Goal: Task Accomplishment & Management: Complete application form

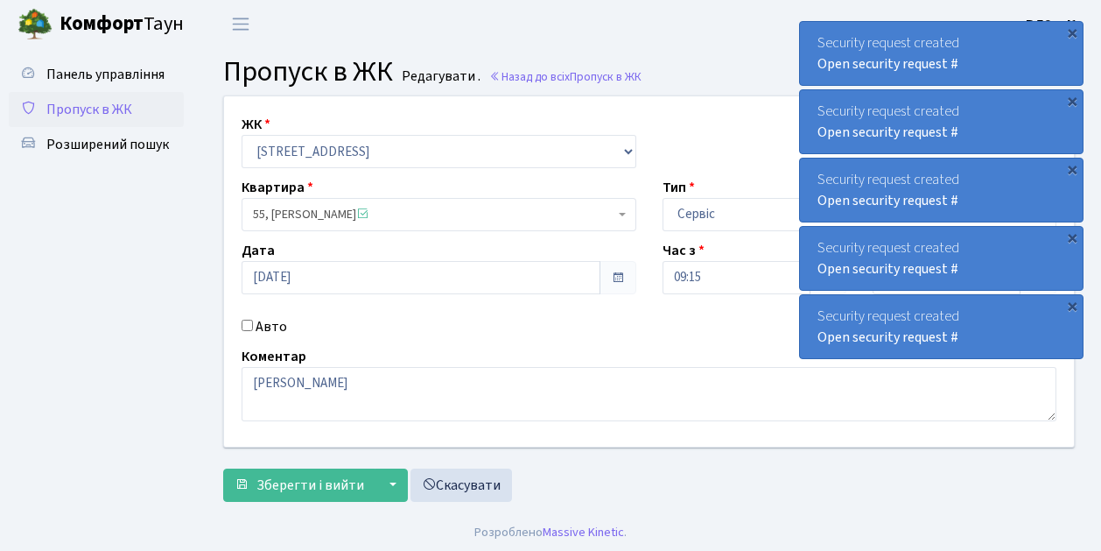
scroll to position [1, 0]
click at [124, 109] on span "Пропуск в ЖК" at bounding box center [89, 108] width 86 height 19
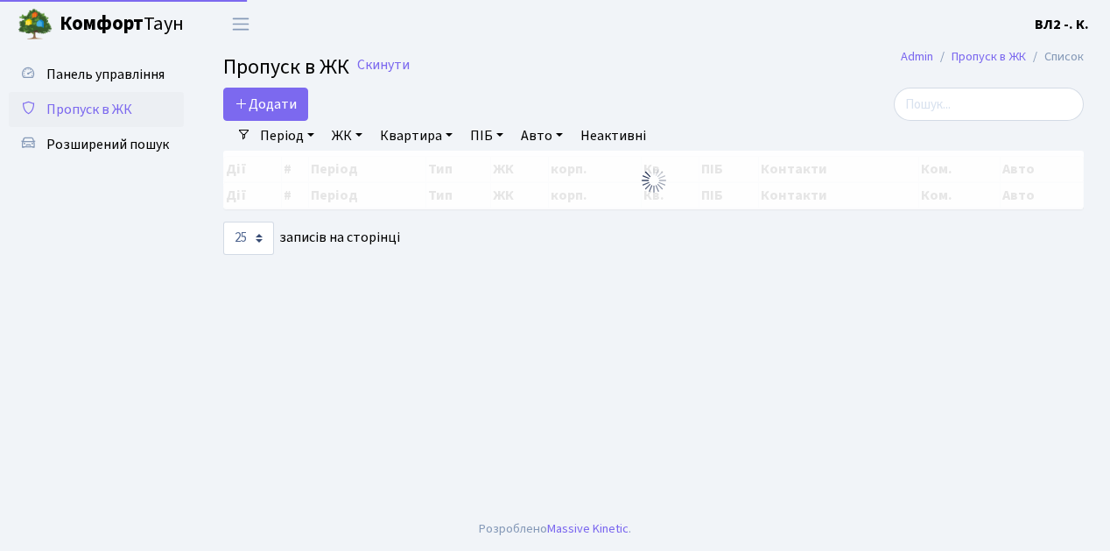
select select "25"
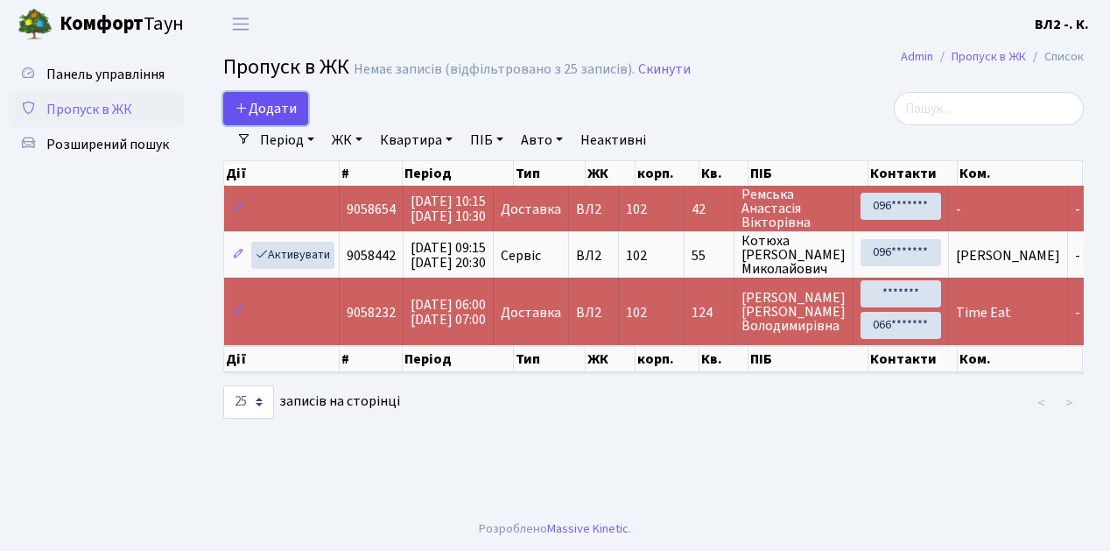
click at [268, 109] on span "Додати" at bounding box center [266, 108] width 62 height 19
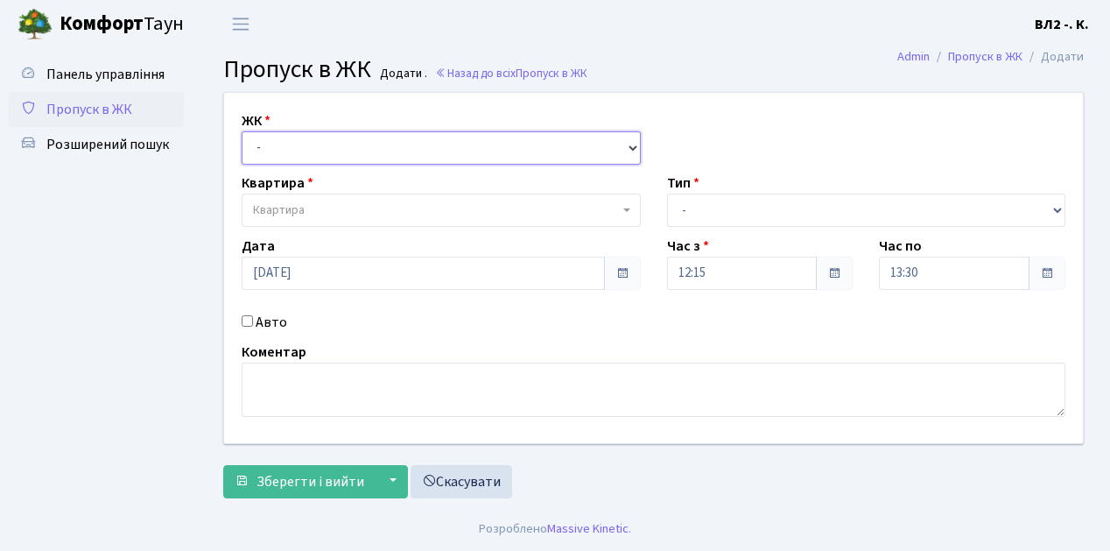
click at [268, 141] on select "- [STREET_ADDRESS][PERSON_NAME]" at bounding box center [441, 147] width 399 height 33
select select "317"
click at [242, 131] on select "- ВЛ1, Ужгородський пров., 4/1 ВЛ2, пр.Голосіївський, 76 ВЛ3, пр.Голосіївський,…" at bounding box center [441, 147] width 399 height 33
select select
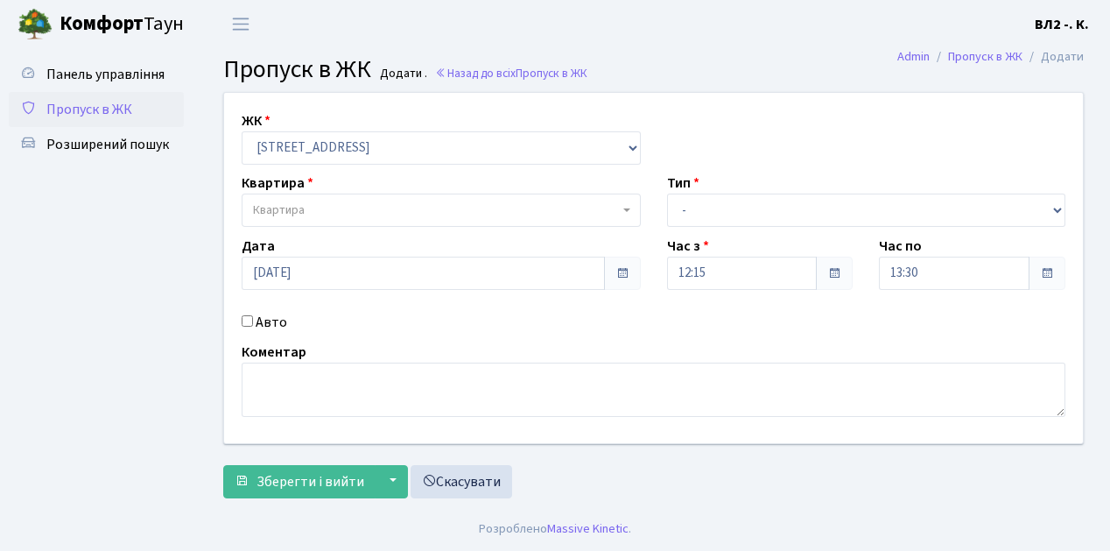
click at [320, 214] on span "Квартира" at bounding box center [436, 210] width 366 height 18
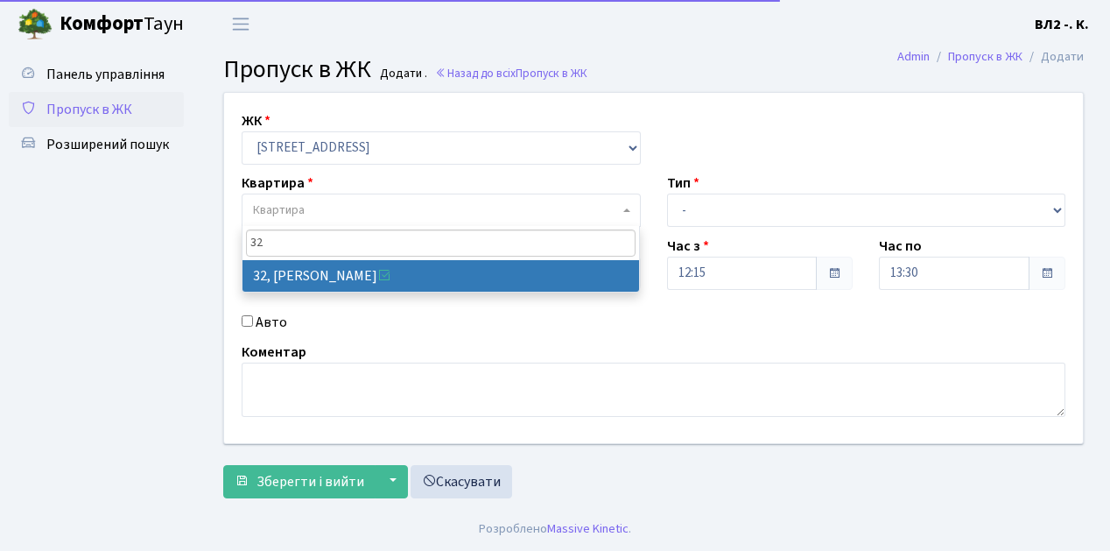
type input "32"
drag, startPoint x: 323, startPoint y: 278, endPoint x: 539, endPoint y: 279, distance: 216.2
select select "38035"
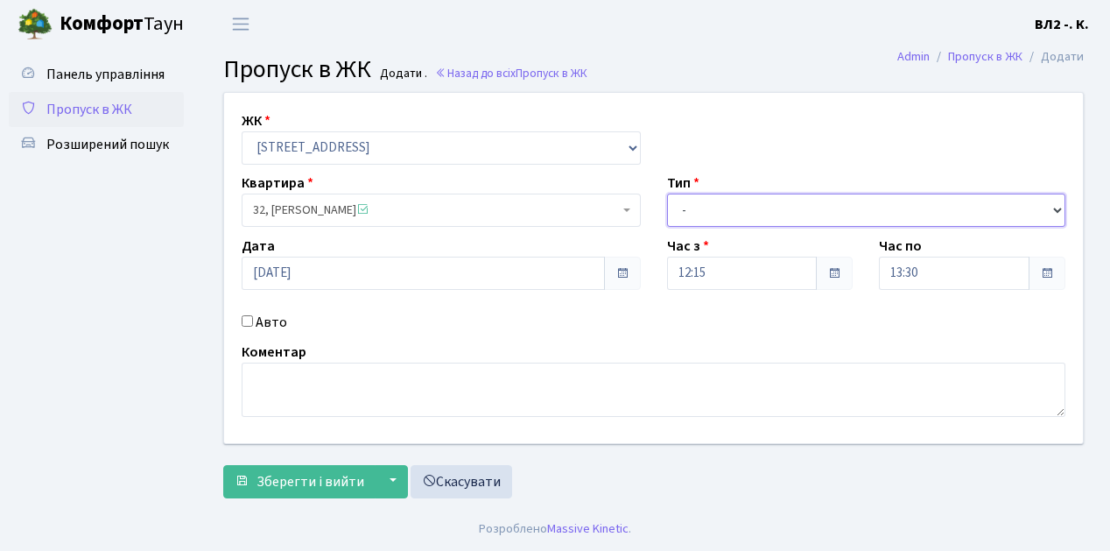
click at [744, 214] on select "- Доставка Таксі Гості Сервіс" at bounding box center [866, 209] width 399 height 33
select select "1"
click at [667, 193] on select "- Доставка Таксі Гості Сервіс" at bounding box center [866, 209] width 399 height 33
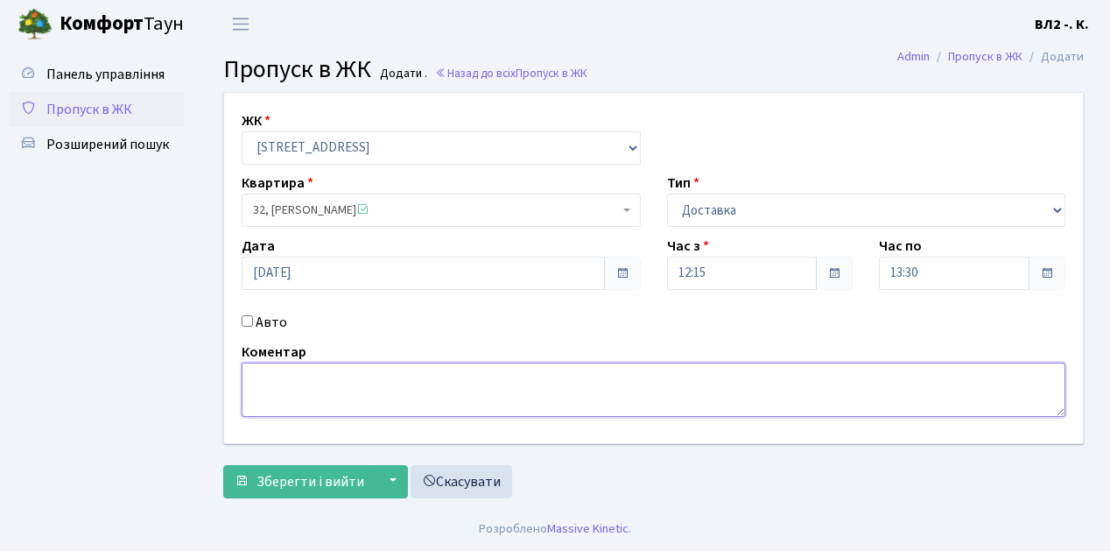
click at [310, 385] on textarea at bounding box center [654, 389] width 824 height 54
type textarea "Glovo"
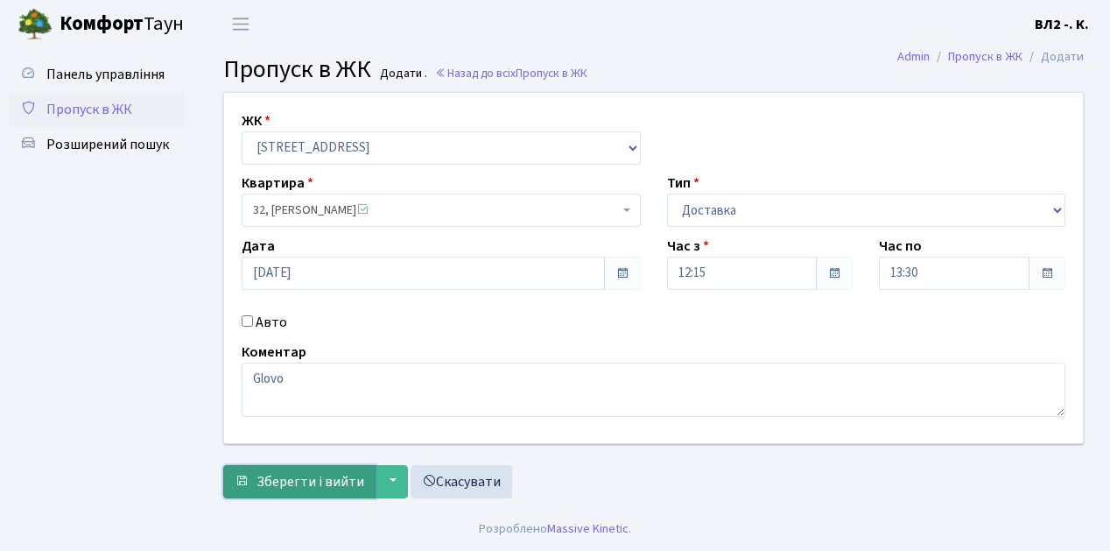
click at [315, 474] on span "Зберегти і вийти" at bounding box center [310, 481] width 108 height 19
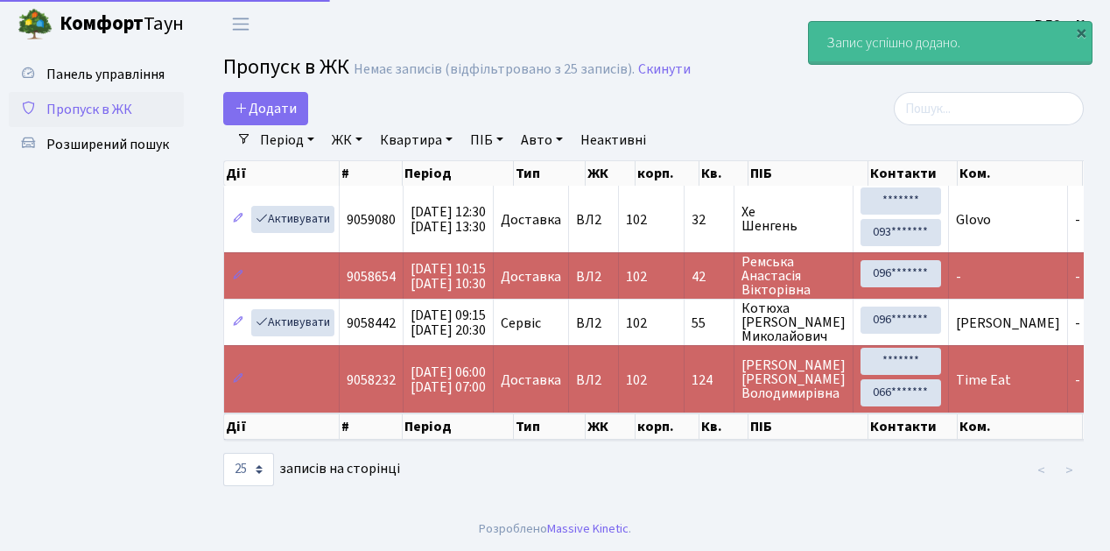
select select "25"
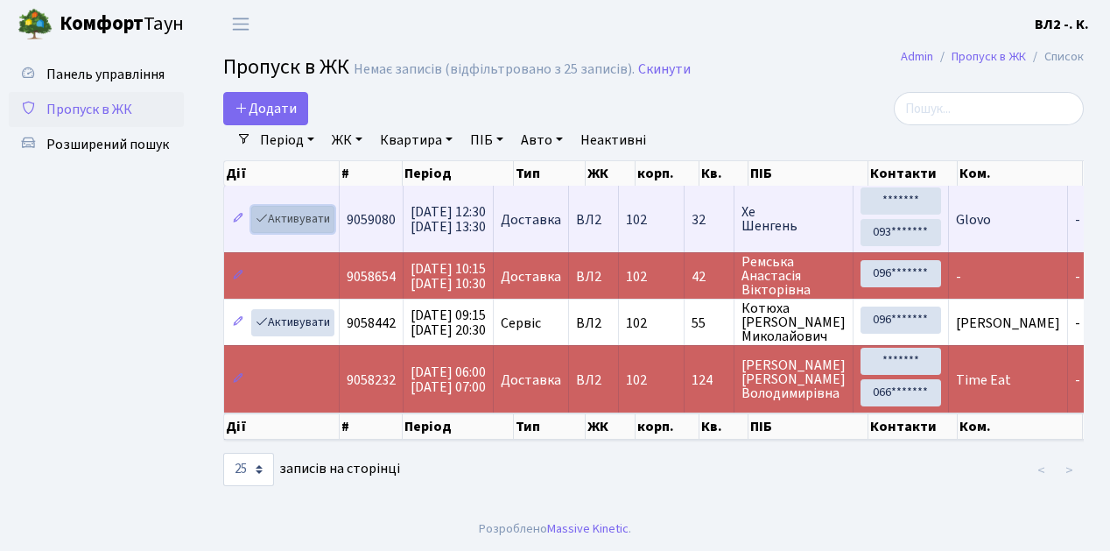
click at [296, 214] on link "Активувати" at bounding box center [292, 219] width 83 height 27
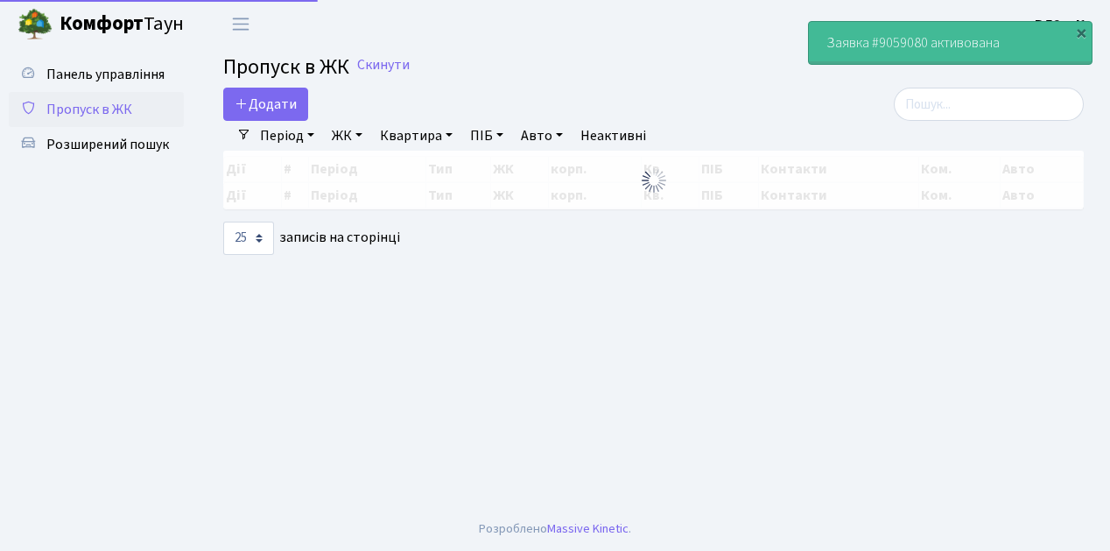
select select "25"
